Goal: Transaction & Acquisition: Purchase product/service

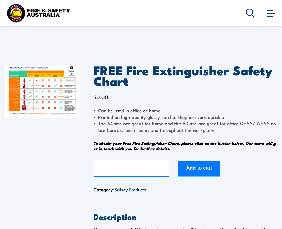
click at [43, 94] on img at bounding box center [42, 90] width 74 height 53
click at [122, 166] on input "1" at bounding box center [130, 168] width 75 height 16
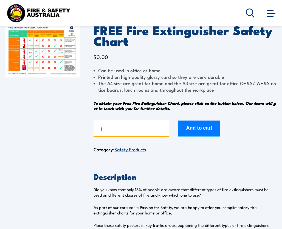
scroll to position [40, 0]
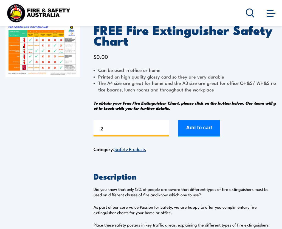
click at [165, 127] on input "2" at bounding box center [130, 128] width 75 height 16
click at [165, 127] on input "3" at bounding box center [130, 128] width 75 height 16
click at [165, 127] on input "4" at bounding box center [130, 128] width 75 height 16
type input "5"
click at [165, 127] on input "5" at bounding box center [130, 128] width 75 height 16
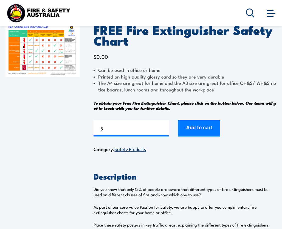
click at [193, 128] on button "Add to cart" at bounding box center [199, 128] width 42 height 16
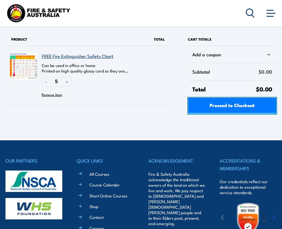
click at [221, 108] on span "Proceed to Checkout" at bounding box center [231, 105] width 45 height 15
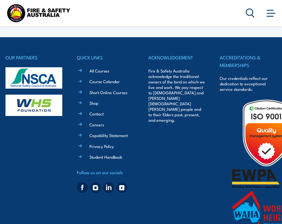
select select "VIC"
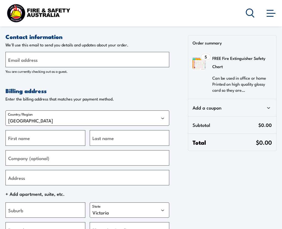
click at [30, 60] on label "Email address" at bounding box center [22, 59] width 29 height 7
click at [30, 60] on input "Email address" at bounding box center [87, 59] width 164 height 15
type input "princeassessments@gmail.com"
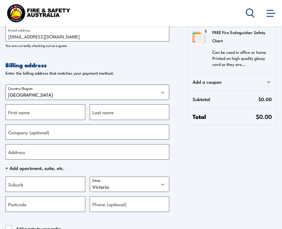
scroll to position [26, 0]
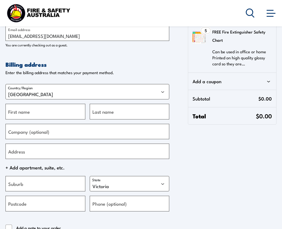
click at [27, 115] on label "First name" at bounding box center [19, 111] width 22 height 7
click at [27, 115] on input "First name" at bounding box center [45, 111] width 80 height 15
type input "Angeline"
type input "Prince"
type input "PGC Training Cockburn"
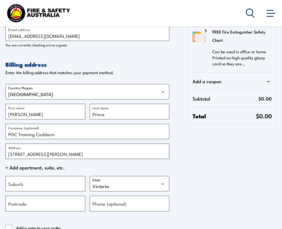
type input "[STREET_ADDRESS][PERSON_NAME]"
type input "Cockburn Central"
select select "WA"
type input "6164"
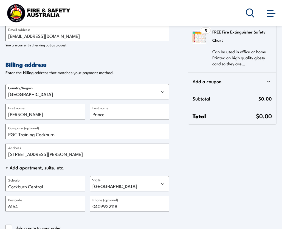
type input "0409922118"
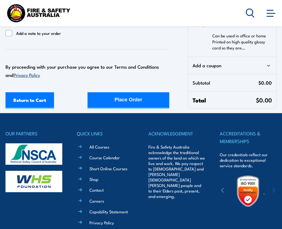
scroll to position [220, 0]
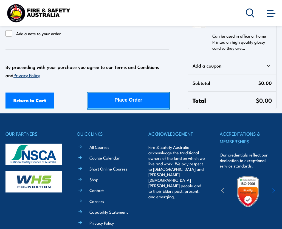
click at [140, 102] on div "Place Order" at bounding box center [129, 100] width 28 height 15
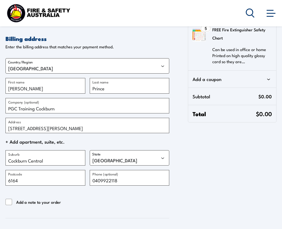
scroll to position [50, 0]
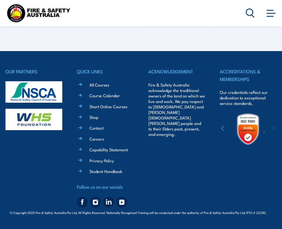
scroll to position [187, 0]
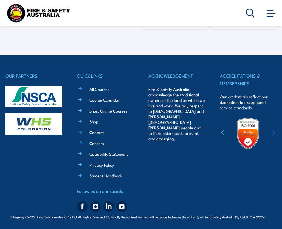
click at [107, 175] on link "Student Handbook" at bounding box center [105, 175] width 33 height 6
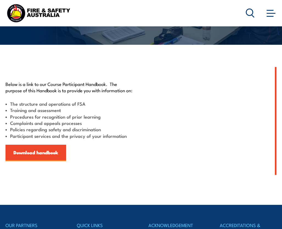
scroll to position [97, 0]
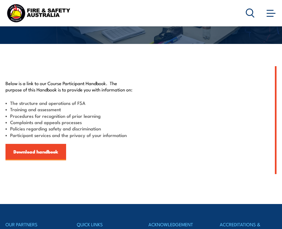
click at [38, 155] on link "Download handbook" at bounding box center [35, 152] width 61 height 16
